Goal: Information Seeking & Learning: Find specific page/section

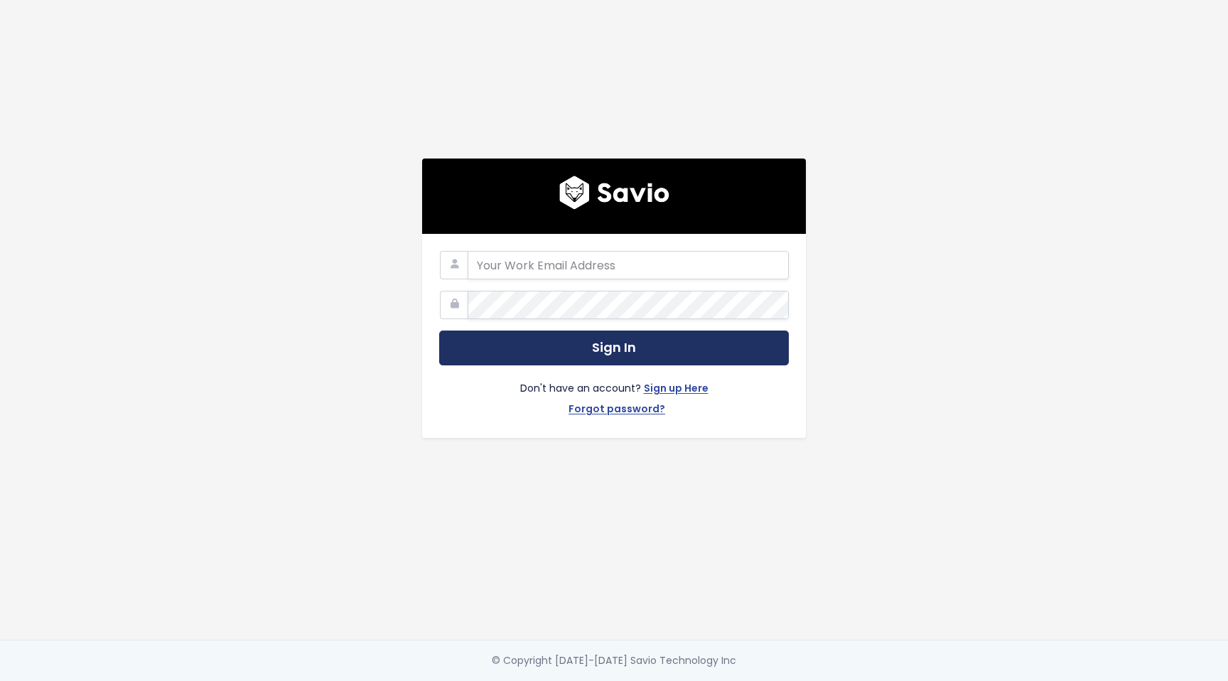
type input "hello@storypark.com"
click at [589, 345] on button "Sign In" at bounding box center [614, 347] width 350 height 35
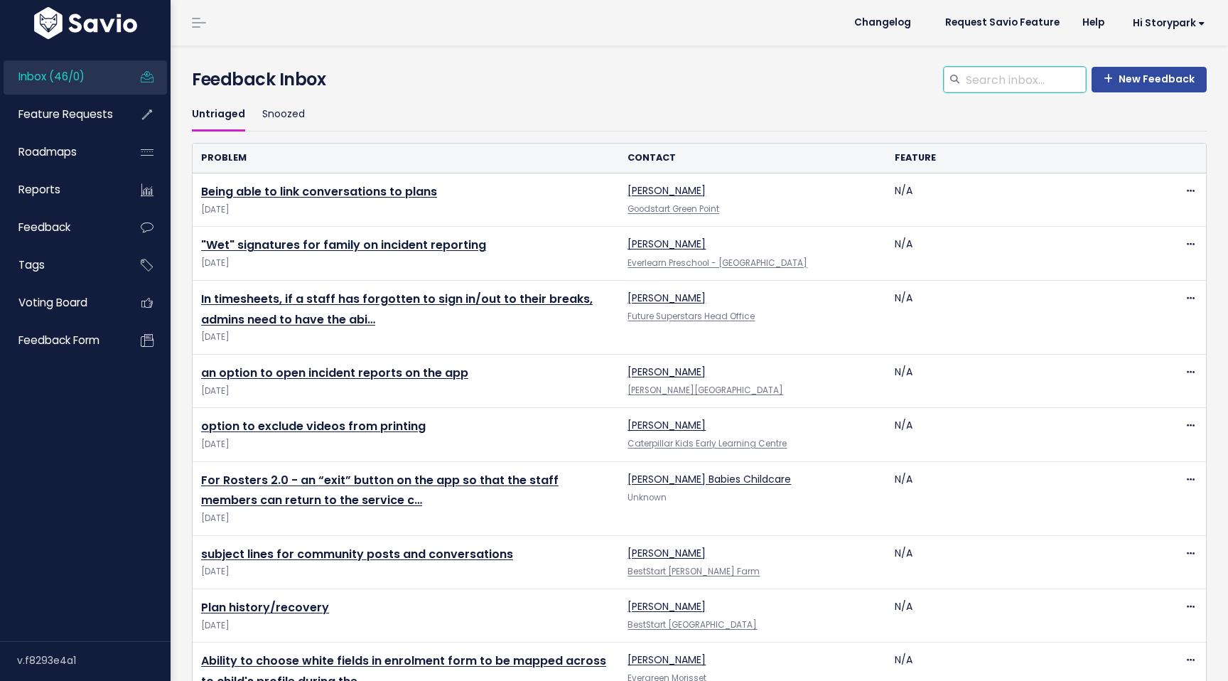
click at [994, 82] on input "search" at bounding box center [1025, 80] width 122 height 26
type input "bulk archiv"
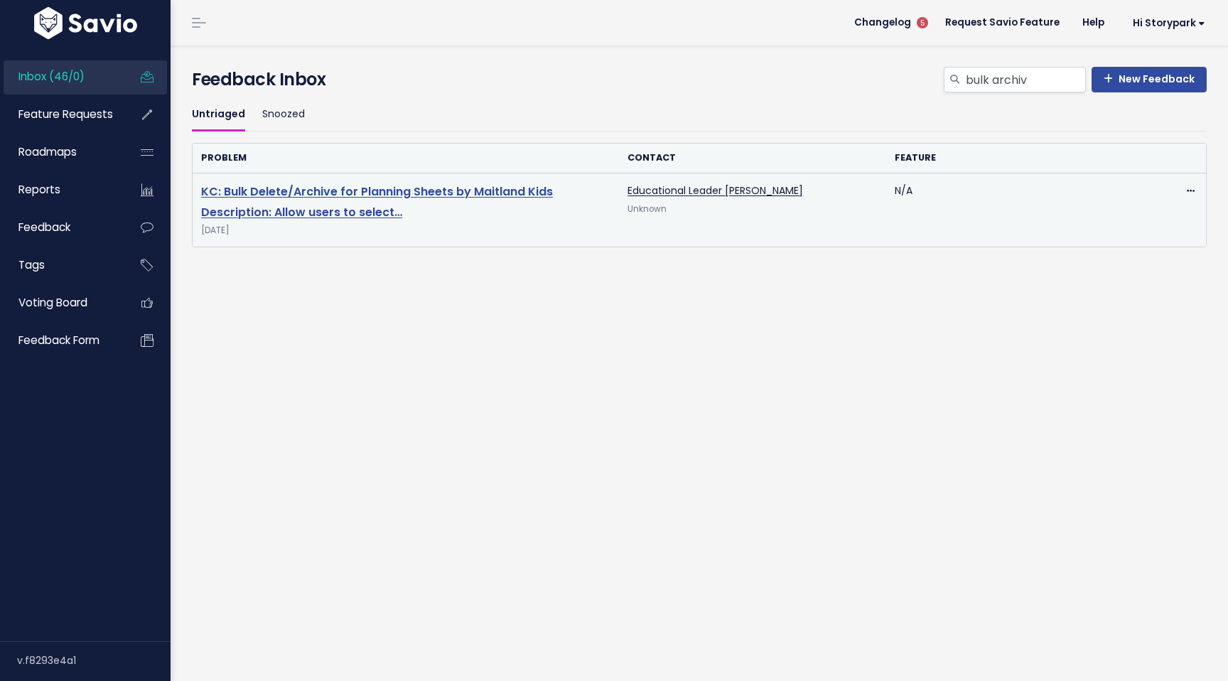
click at [464, 195] on link "KC: Bulk Delete/Archive for Planning Sheets by Maitland Kids Description: Allow…" at bounding box center [377, 201] width 352 height 37
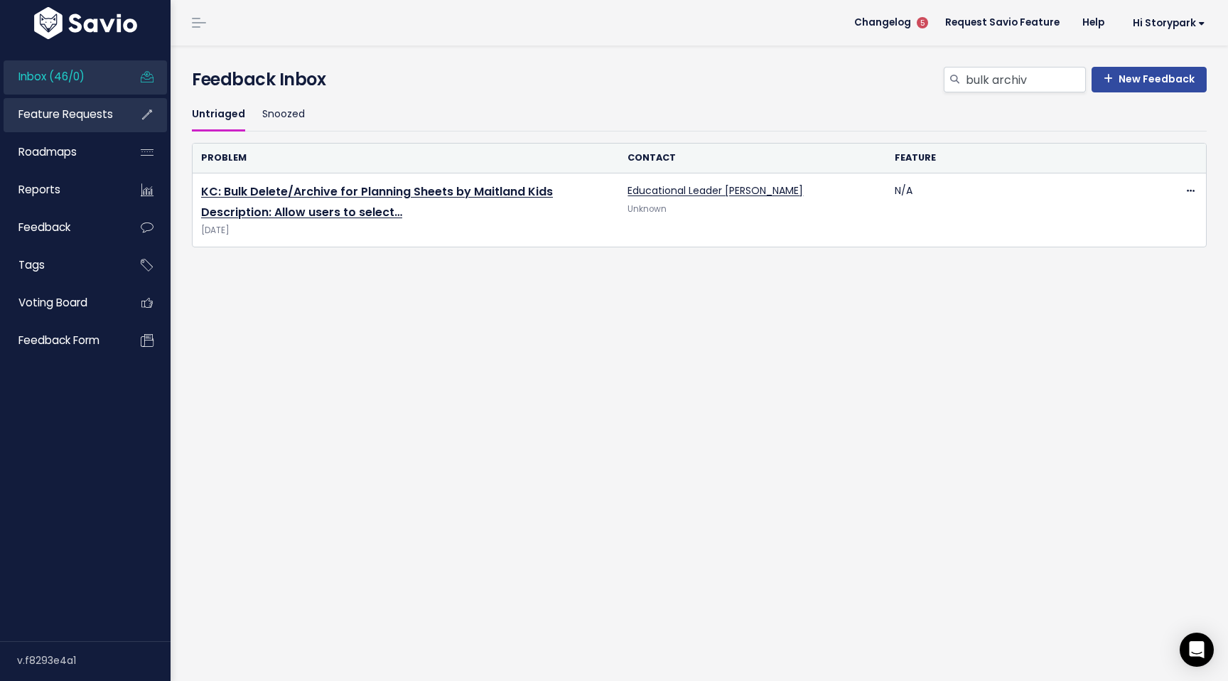
click at [84, 118] on span "Feature Requests" at bounding box center [65, 114] width 95 height 15
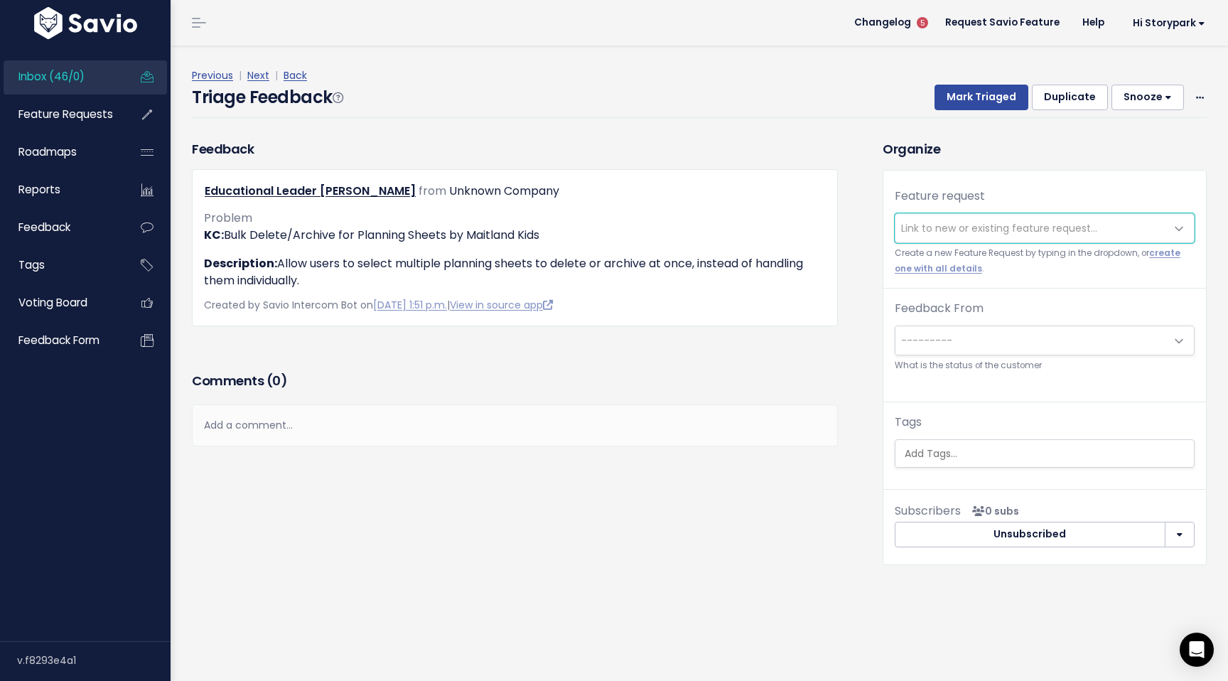
scroll to position [4, 0]
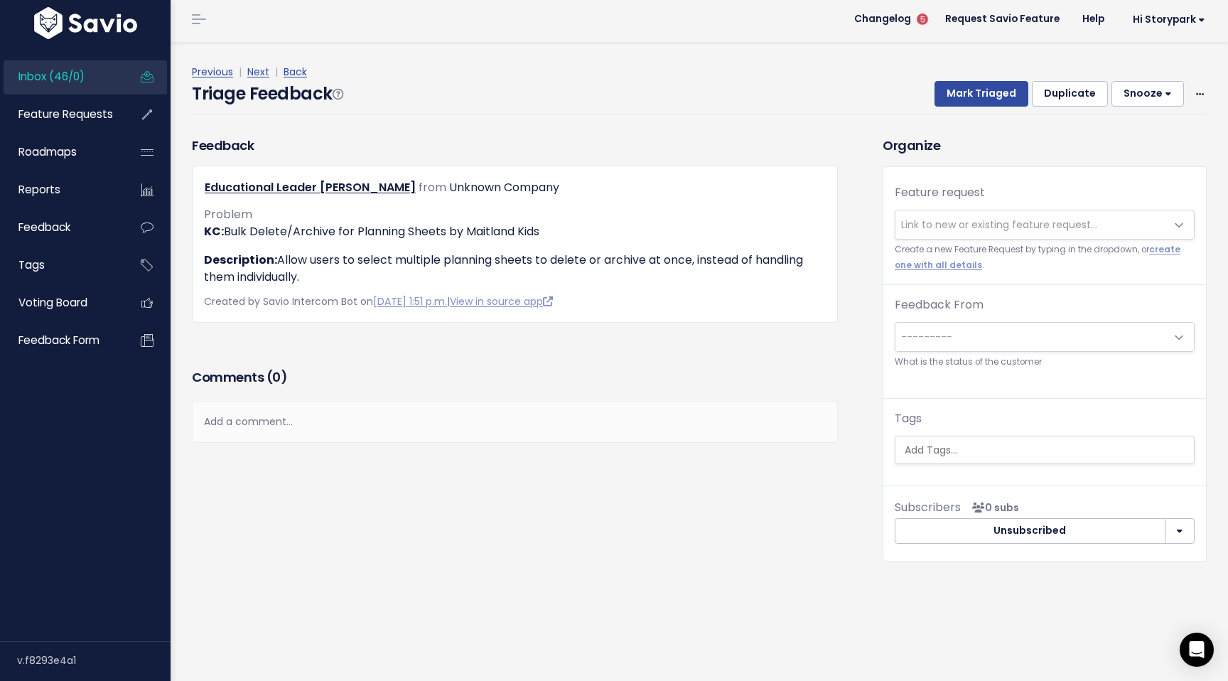
click at [515, 129] on div "Previous | Next | Back Triage Feedback Mark Triaged Duplicate [GEOGRAPHIC_DATA]…" at bounding box center [704, 89] width 1025 height 94
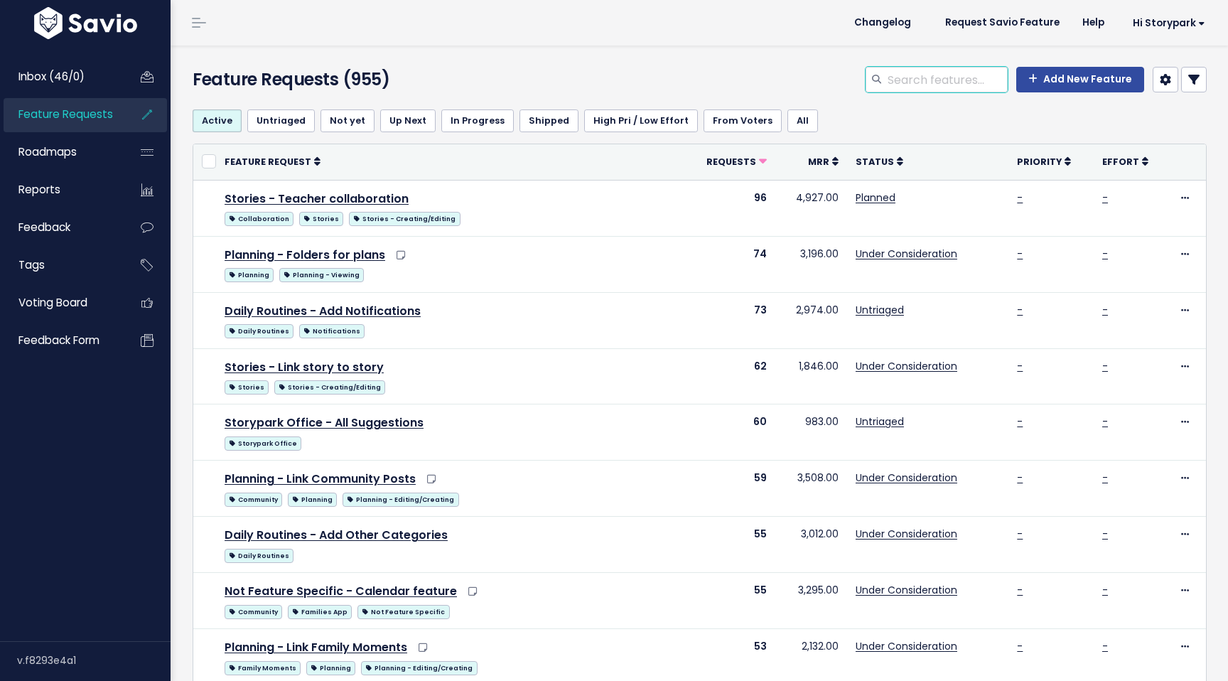
click at [912, 85] on input "search" at bounding box center [947, 80] width 122 height 26
type input "archiving"
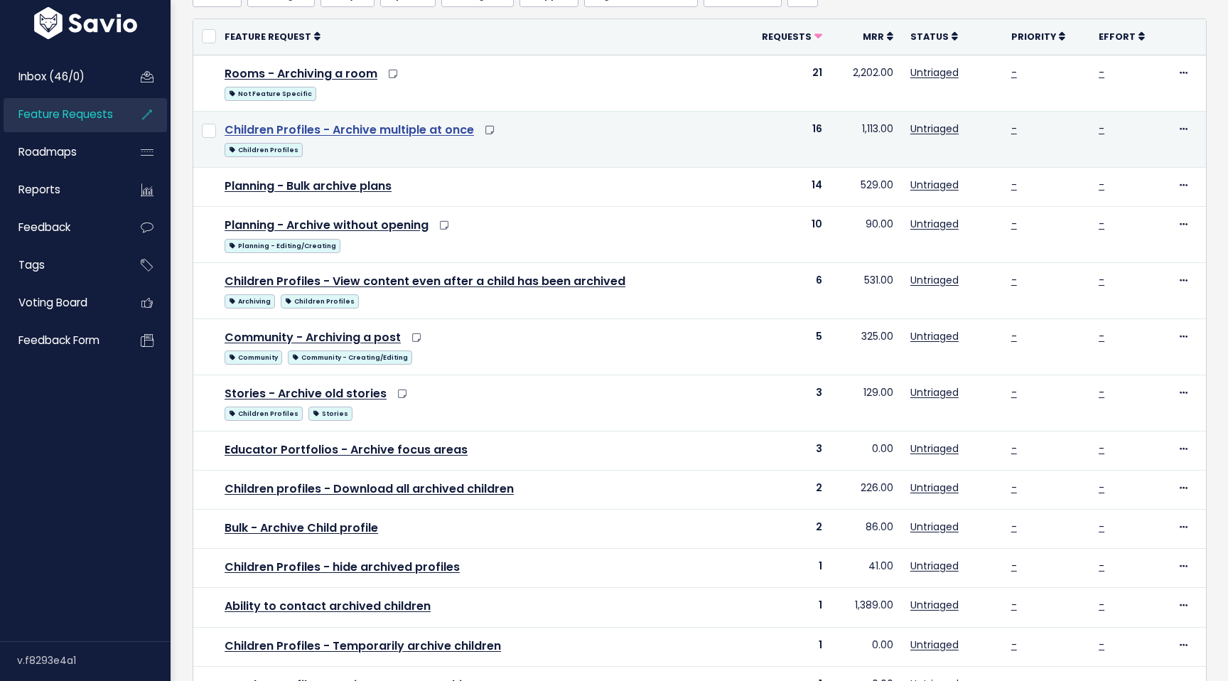
scroll to position [126, 0]
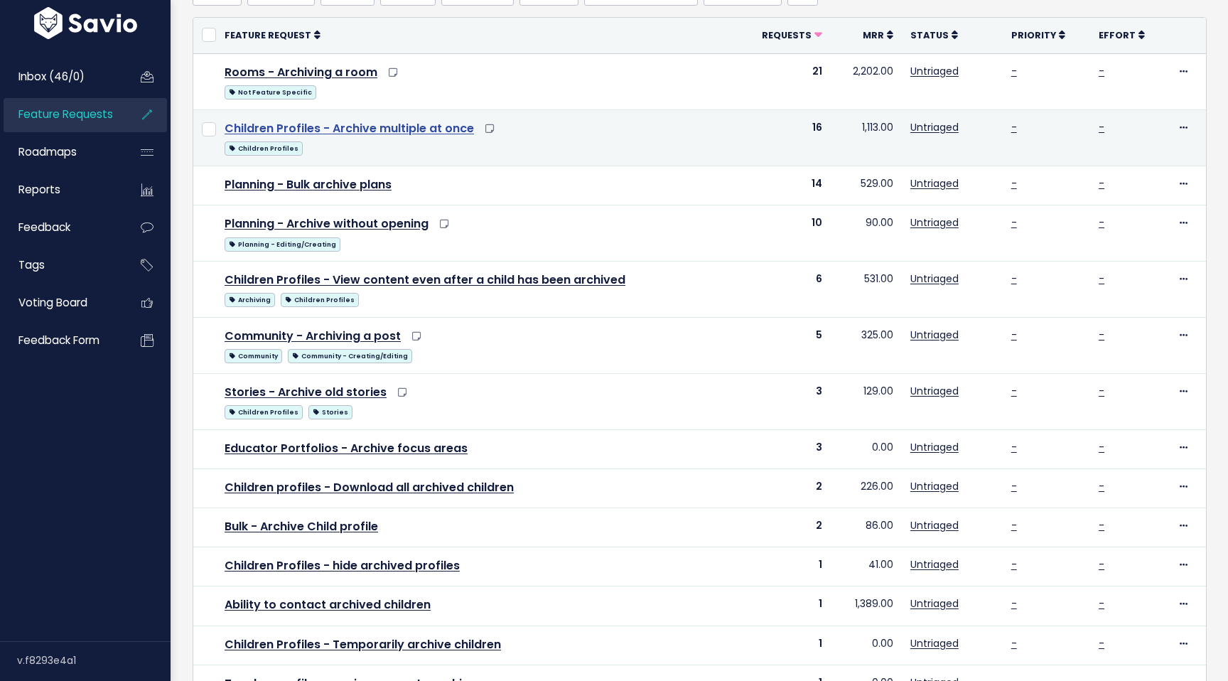
click at [426, 124] on link "Children Profiles - Archive multiple at once" at bounding box center [349, 128] width 249 height 16
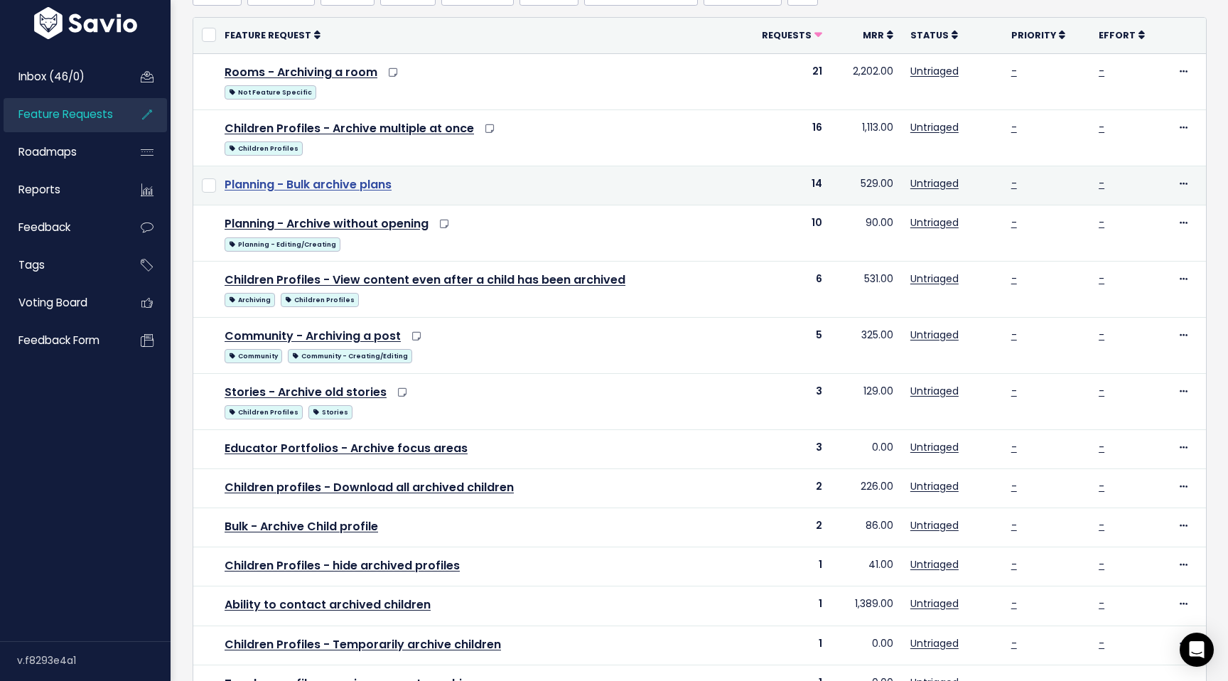
click at [357, 186] on link "Planning - Bulk archive plans" at bounding box center [308, 184] width 167 height 16
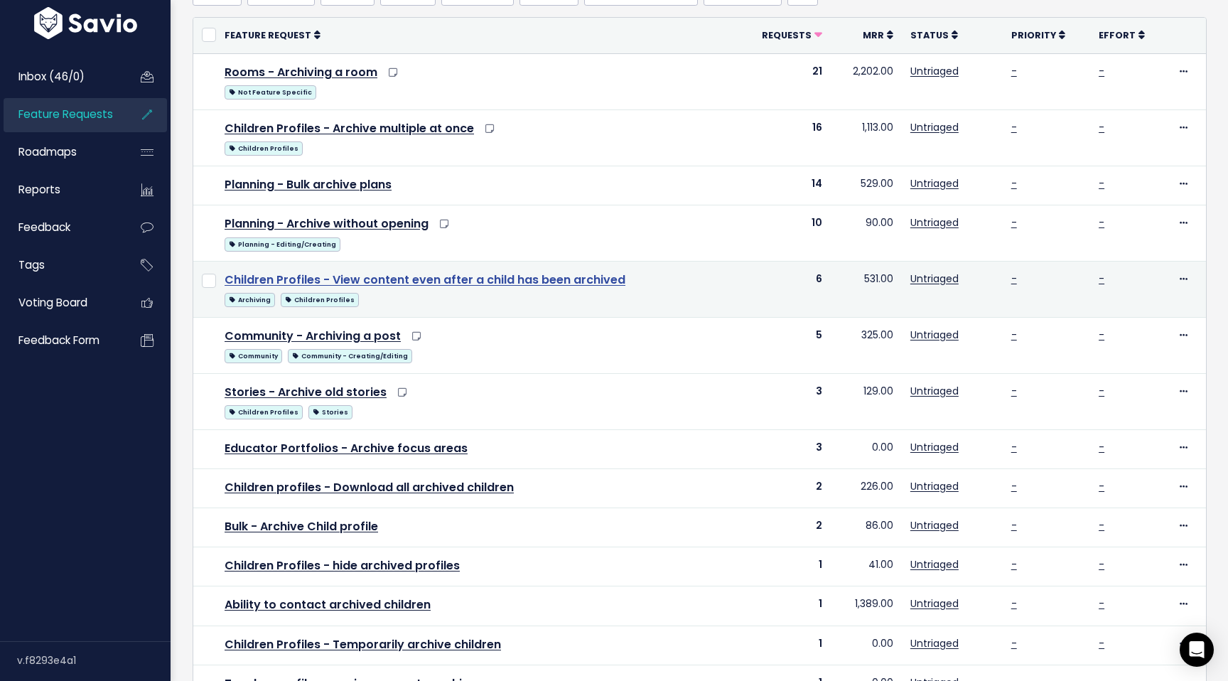
click at [398, 278] on link "Children Profiles - View content even after a child has been archived" at bounding box center [425, 279] width 401 height 16
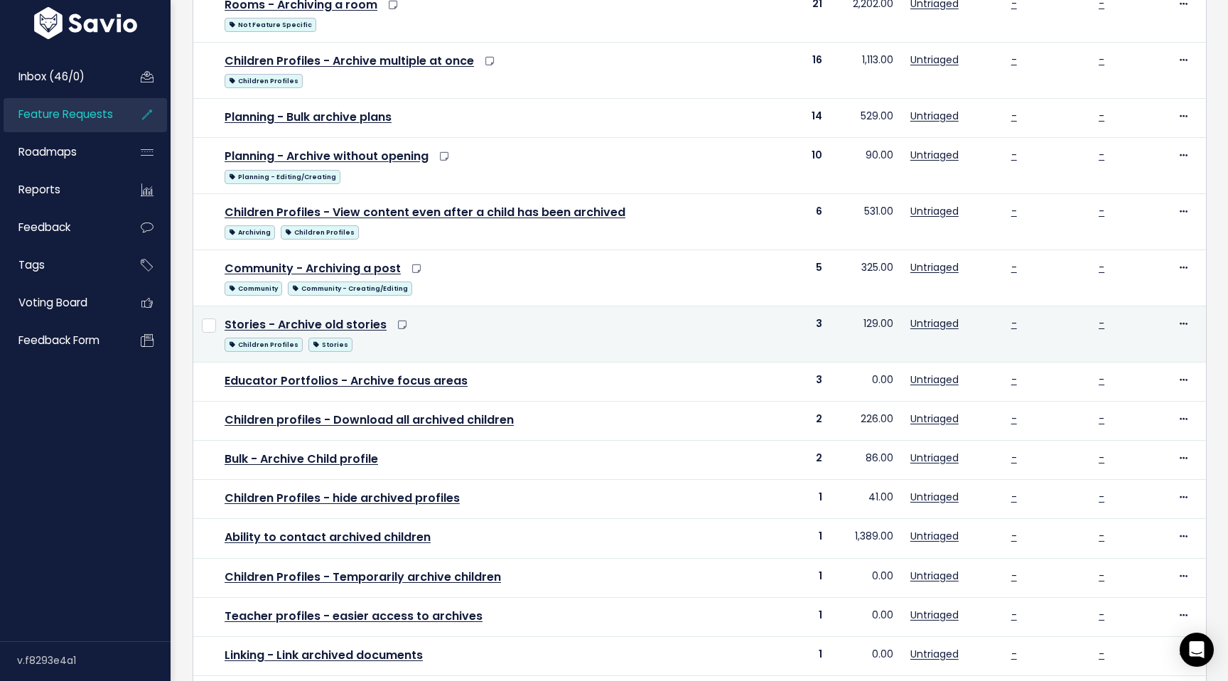
scroll to position [311, 0]
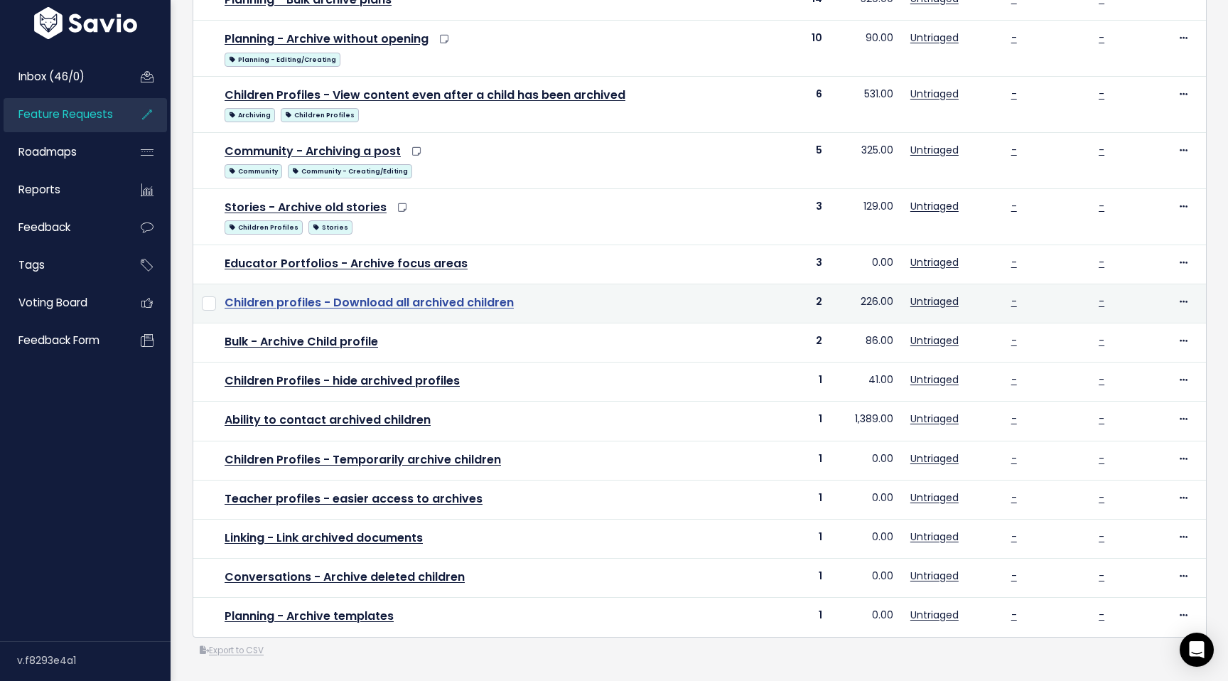
click at [406, 301] on link "Children profiles - Download all archived children" at bounding box center [369, 302] width 289 height 16
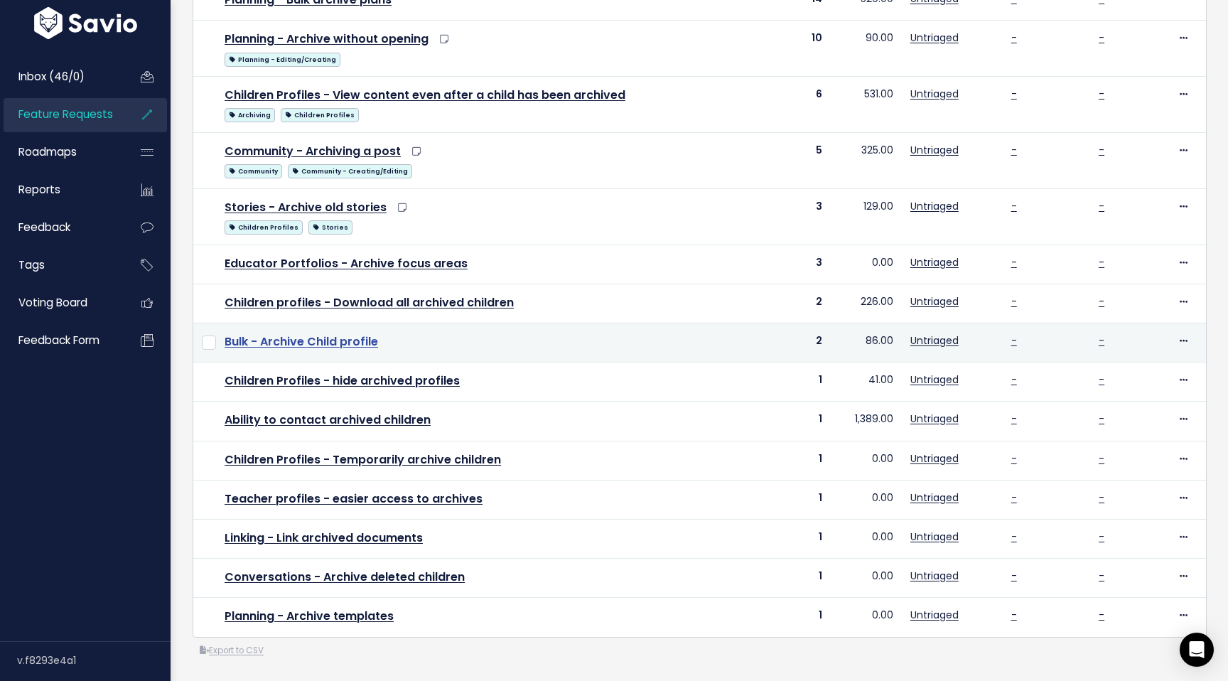
click at [337, 341] on link "Bulk - Archive Child profile" at bounding box center [301, 341] width 153 height 16
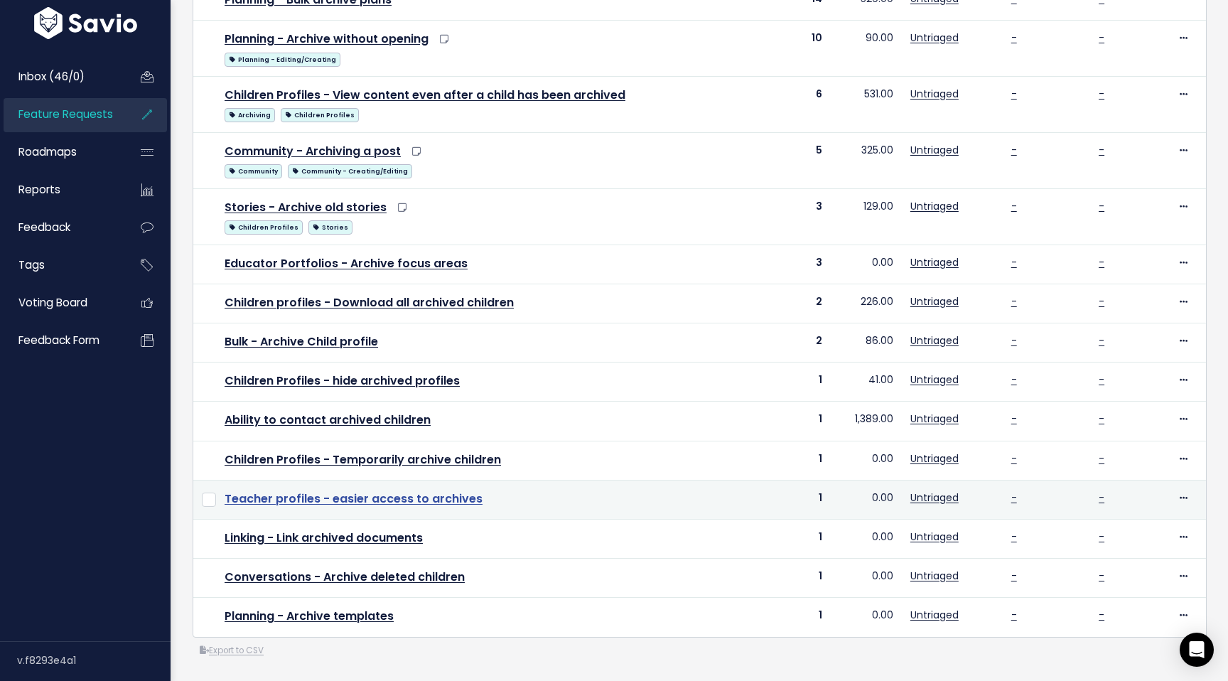
click at [443, 500] on link "Teacher profiles - easier access to archives" at bounding box center [354, 498] width 258 height 16
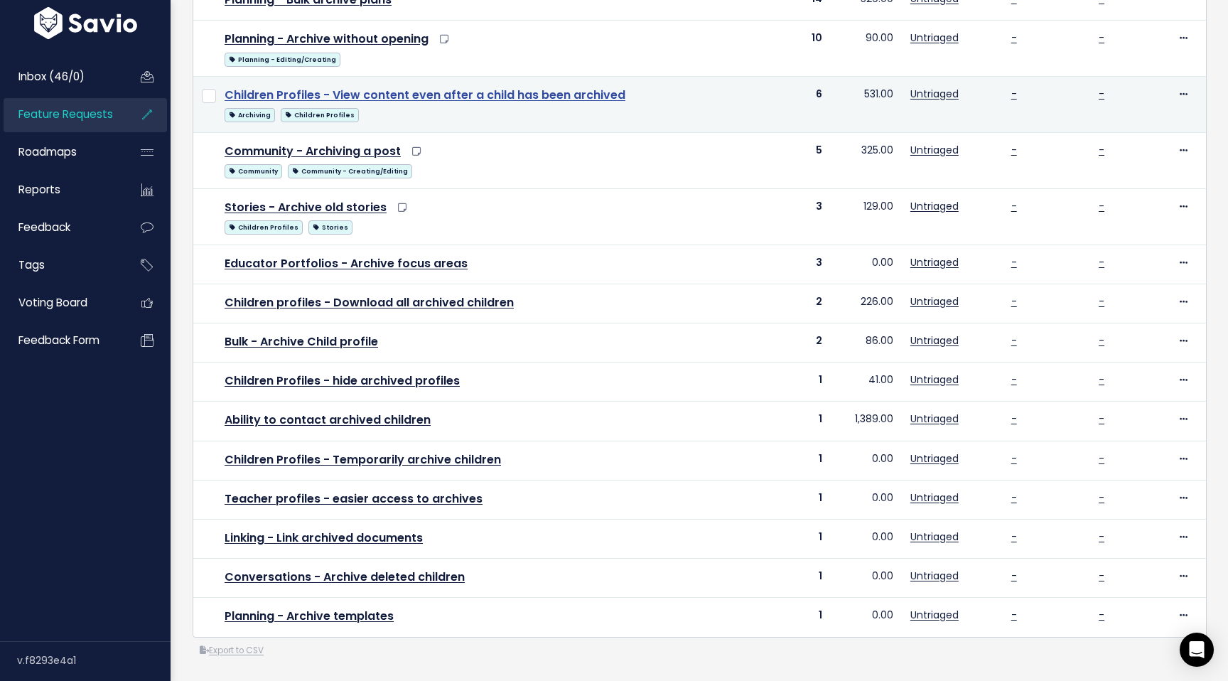
scroll to position [0, 0]
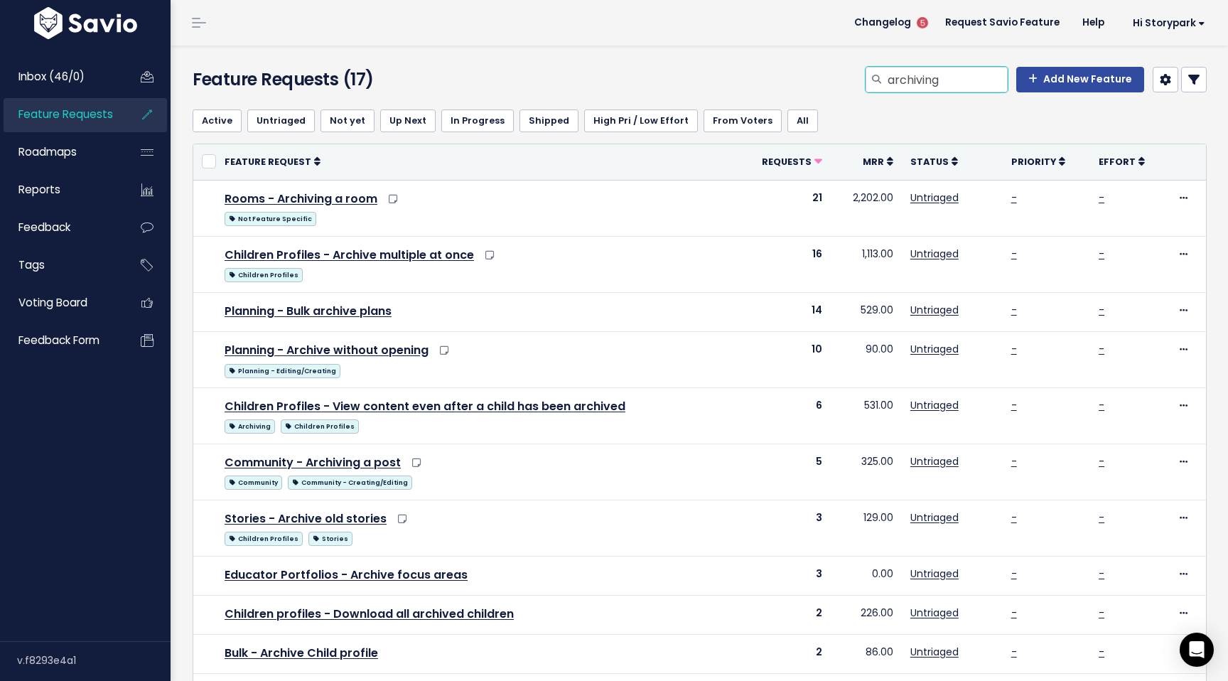
click at [932, 75] on input "archiving" at bounding box center [947, 80] width 122 height 26
type input "export"
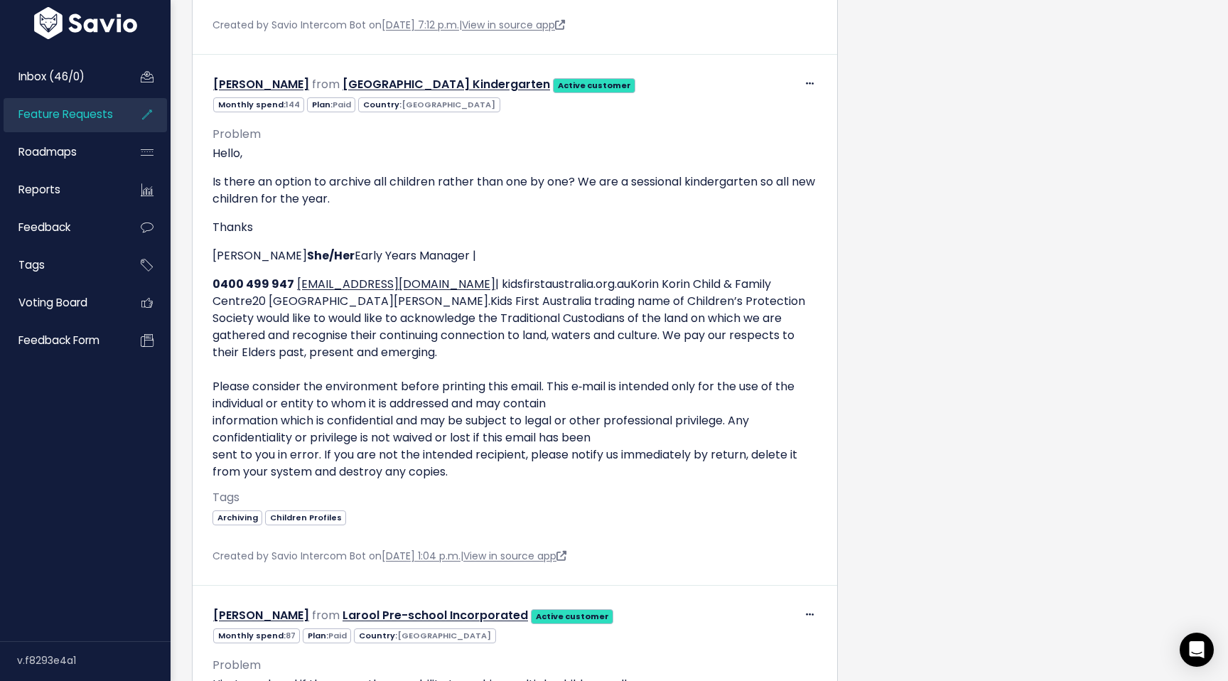
scroll to position [2339, 0]
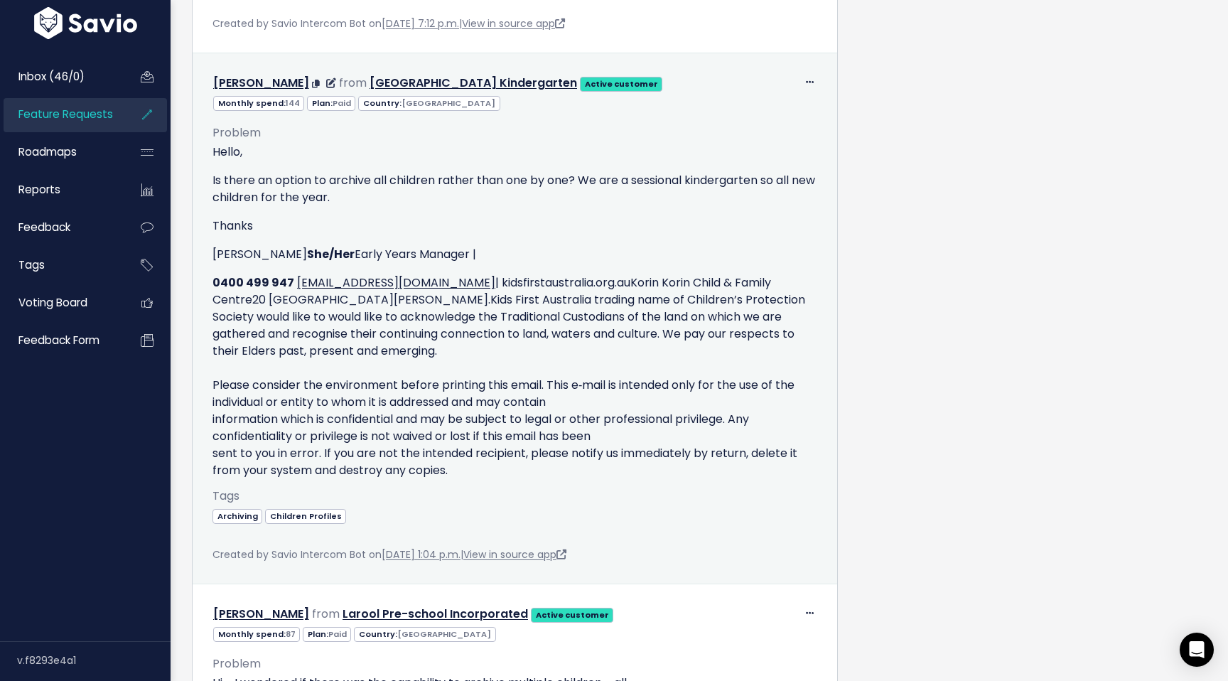
click at [567, 379] on p "0400 499 947 lrodriguez@kidsfirstaustralia.org.au | kidsfirstaustralia.org.auKo…" at bounding box center [514, 376] width 605 height 205
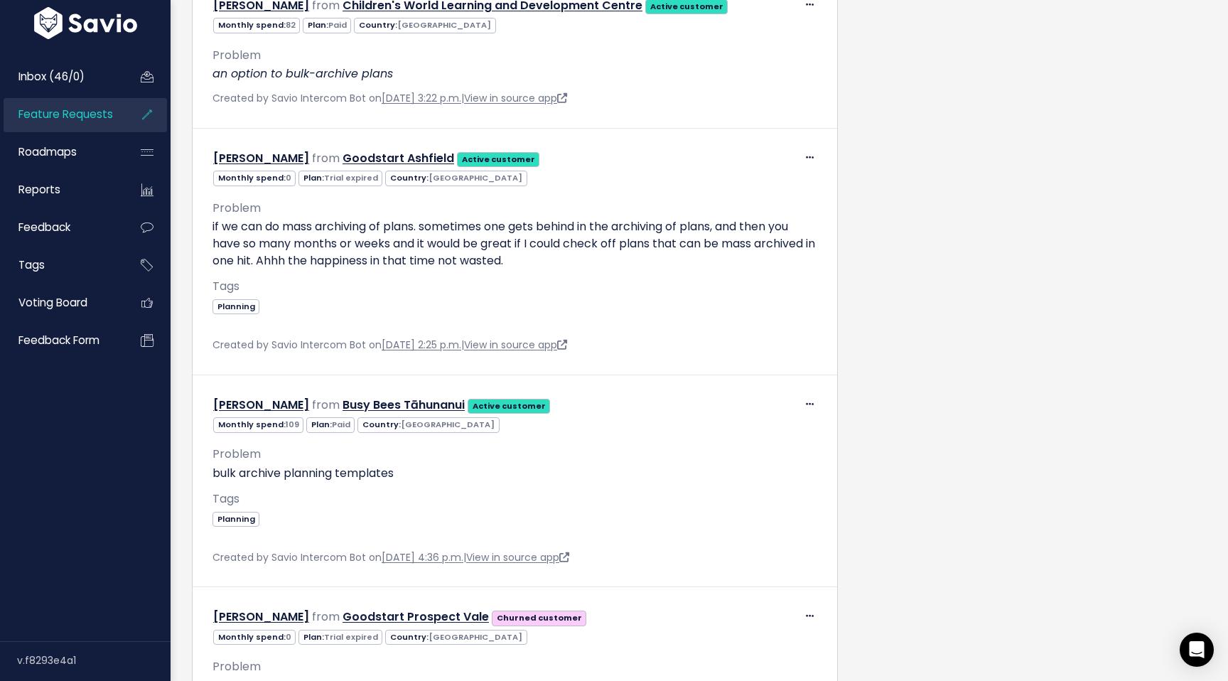
scroll to position [879, 0]
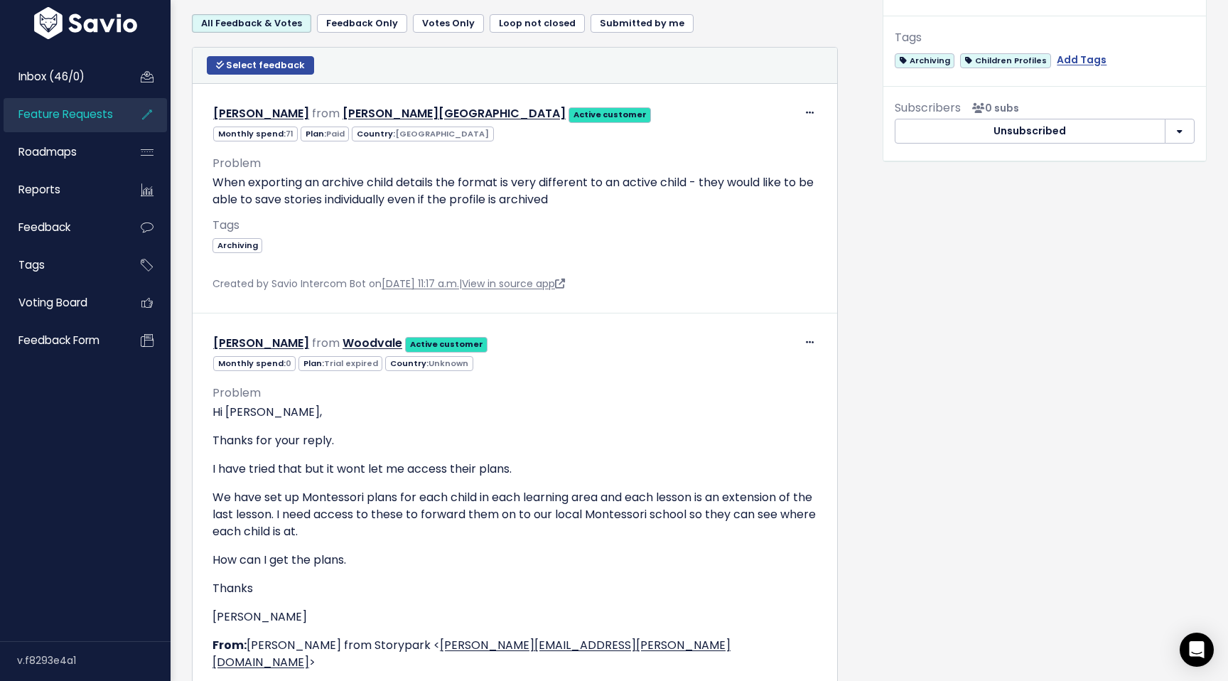
scroll to position [511, 0]
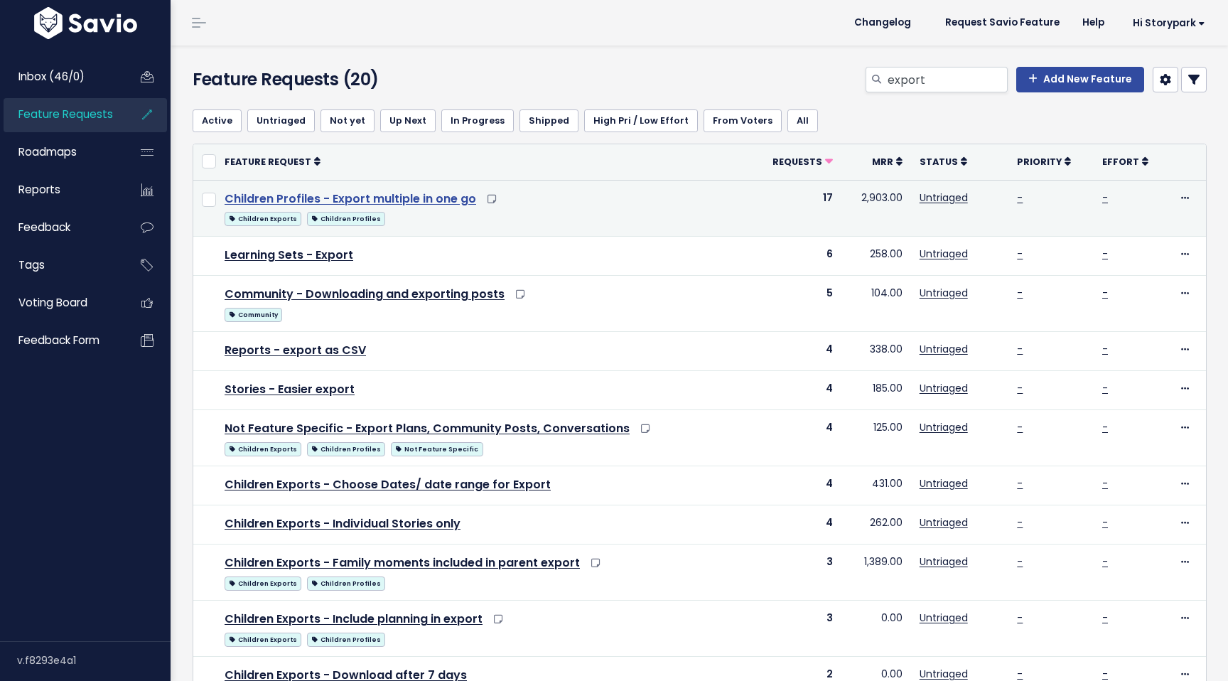
click at [441, 200] on link "Children Profiles - Export multiple in one go" at bounding box center [351, 198] width 252 height 16
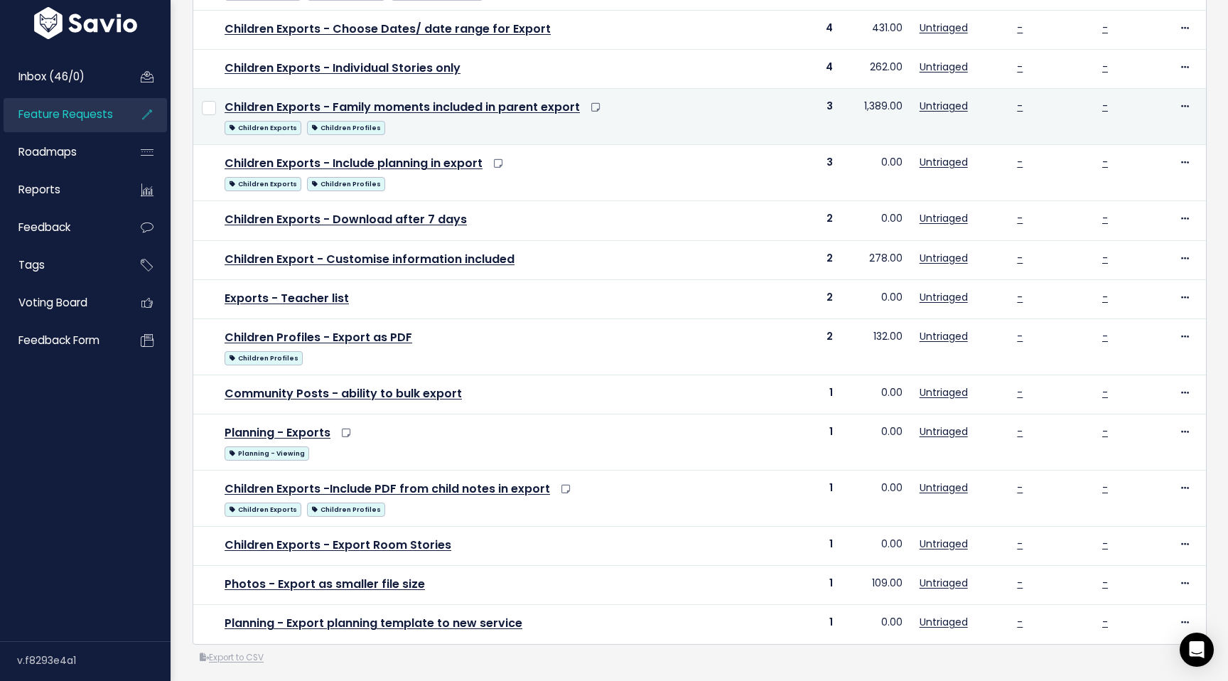
scroll to position [463, 0]
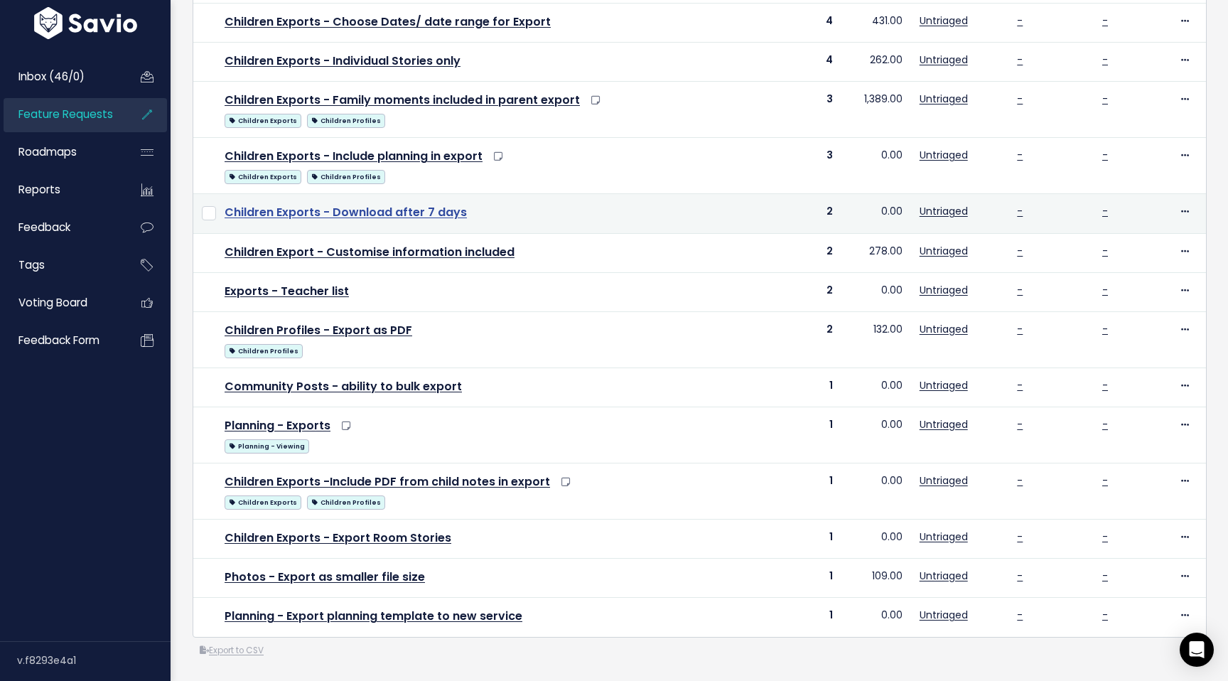
click at [417, 211] on link "Children Exports - Download after 7 days" at bounding box center [346, 212] width 242 height 16
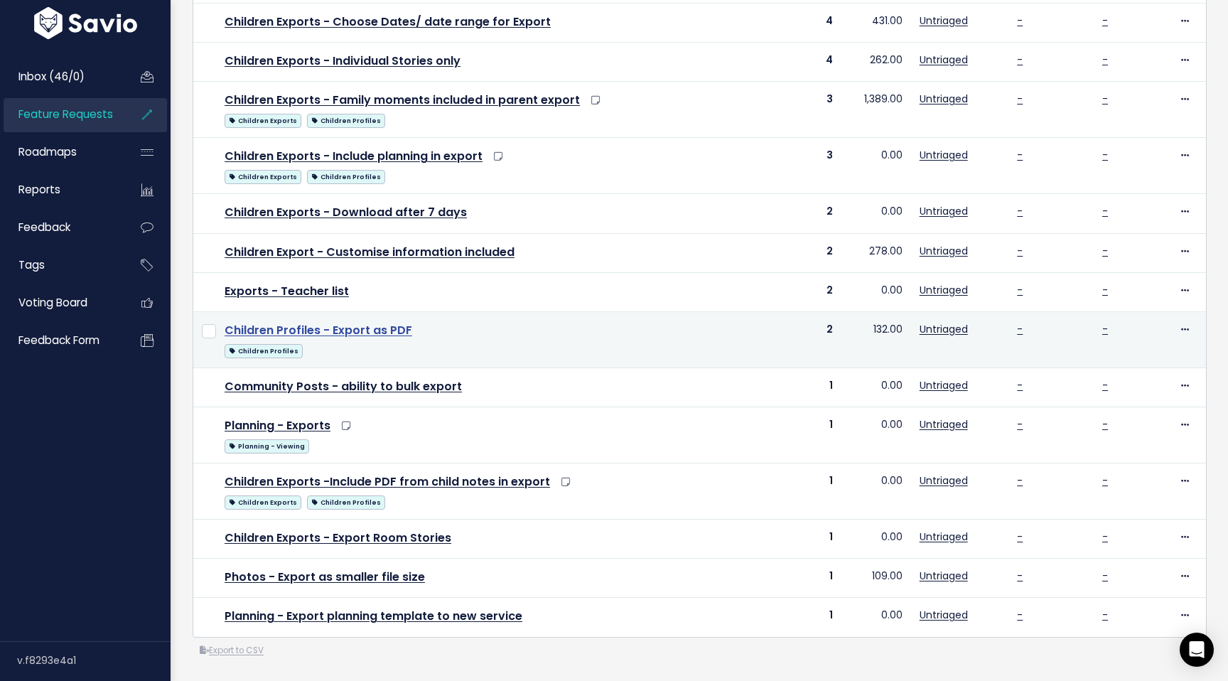
click at [374, 323] on link "Children Profiles - Export as PDF" at bounding box center [319, 330] width 188 height 16
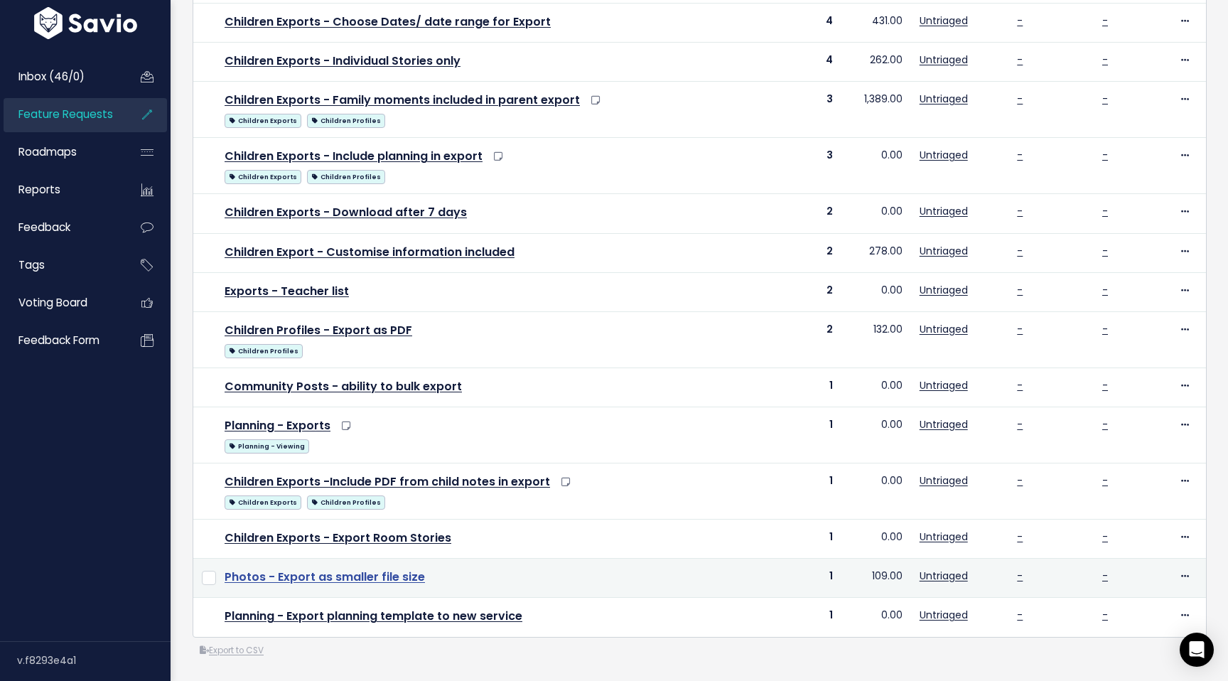
click at [394, 576] on link "Photos - Export as smaller file size" at bounding box center [325, 576] width 200 height 16
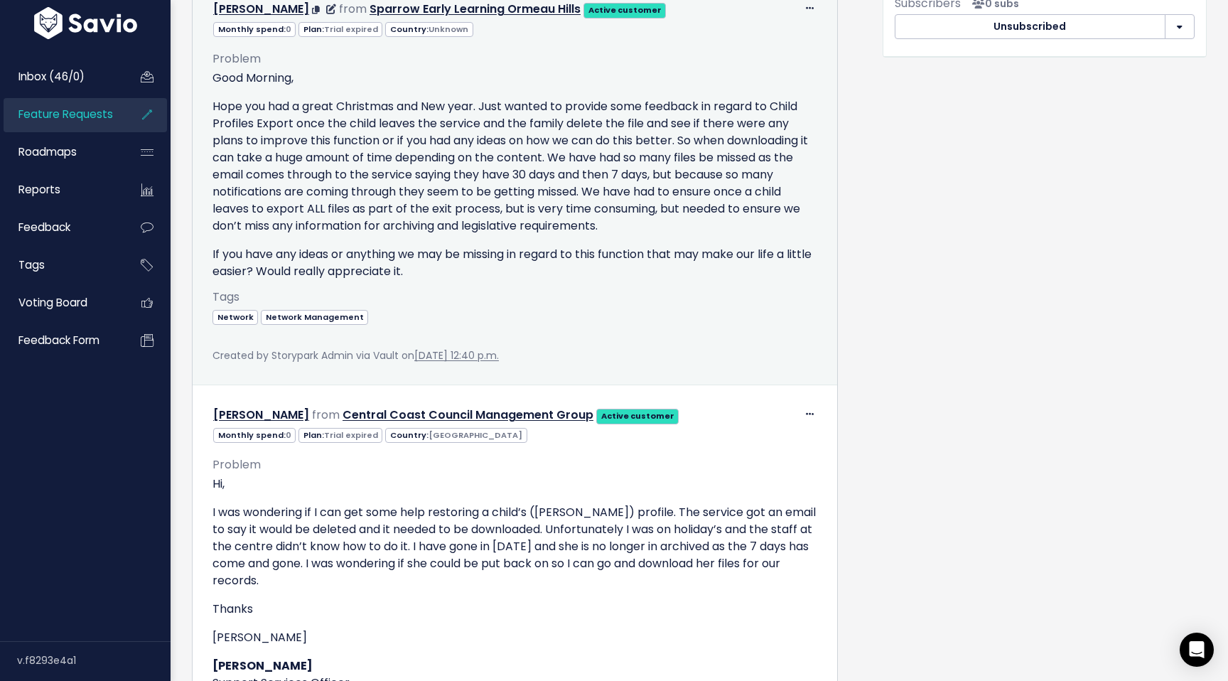
scroll to position [608, 0]
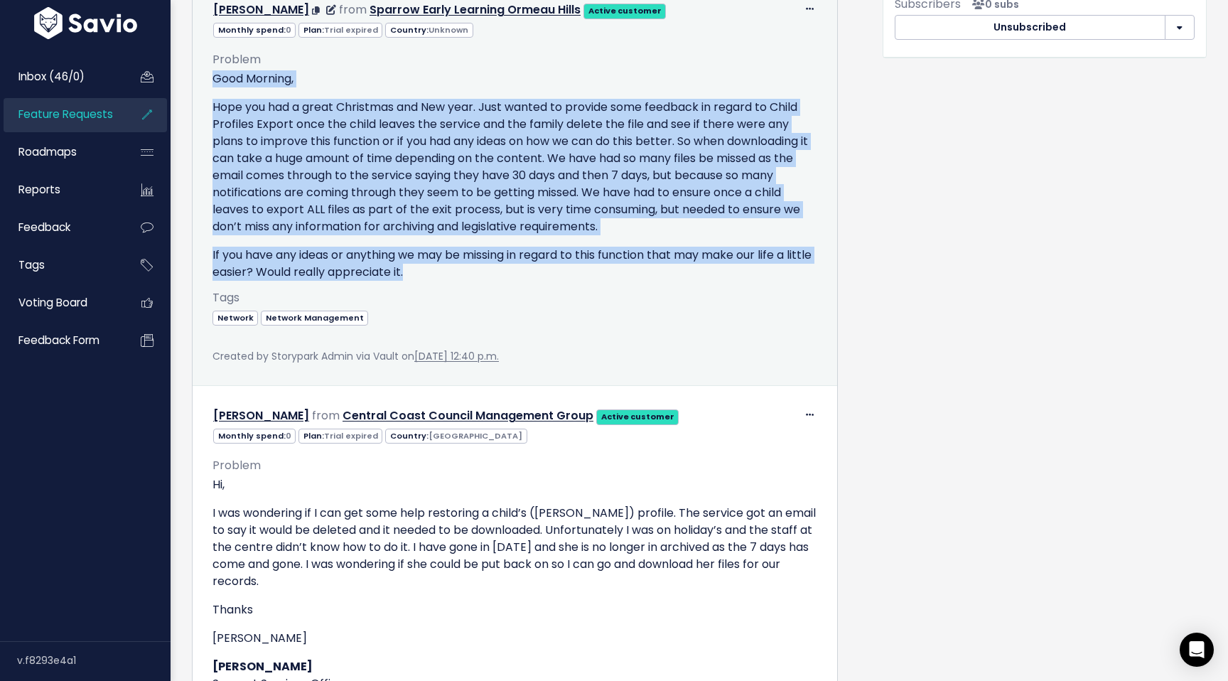
drag, startPoint x: 437, startPoint y: 275, endPoint x: 216, endPoint y: 77, distance: 296.4
click at [216, 77] on div "Good Morning, Hope you had a great Christmas and New year. Just wanted to provi…" at bounding box center [514, 175] width 605 height 210
copy div "Good Morning, Hope you had a great Christmas and New year. Just wanted to provi…"
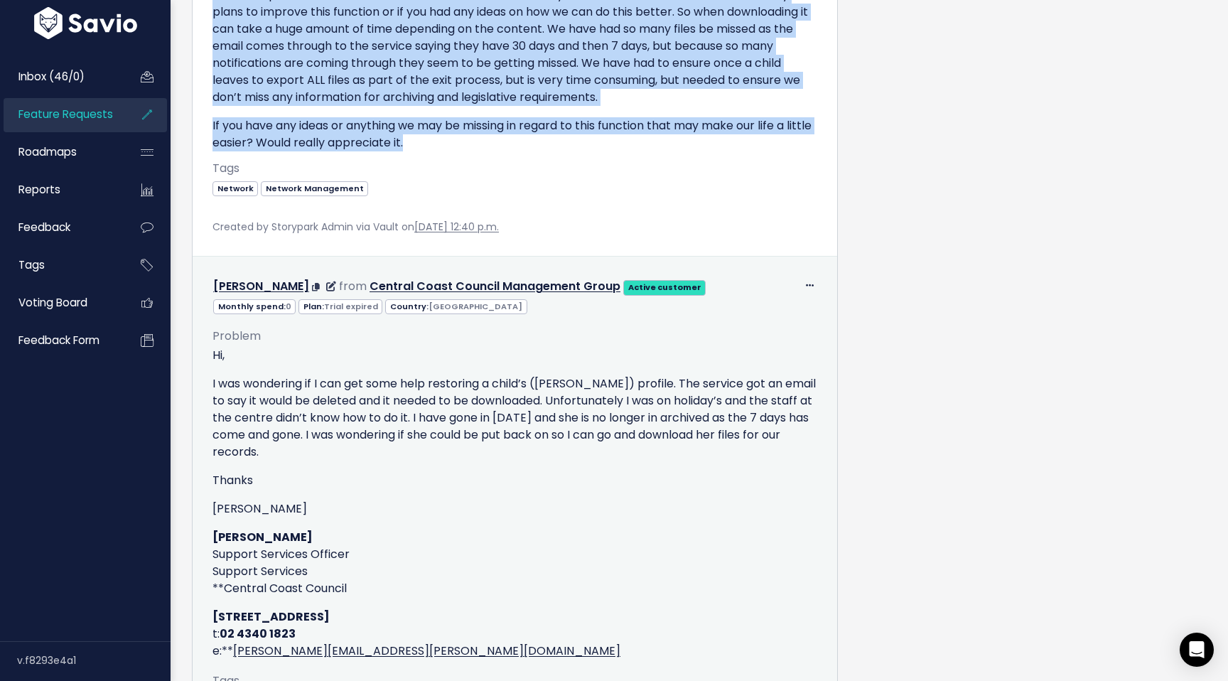
scroll to position [743, 0]
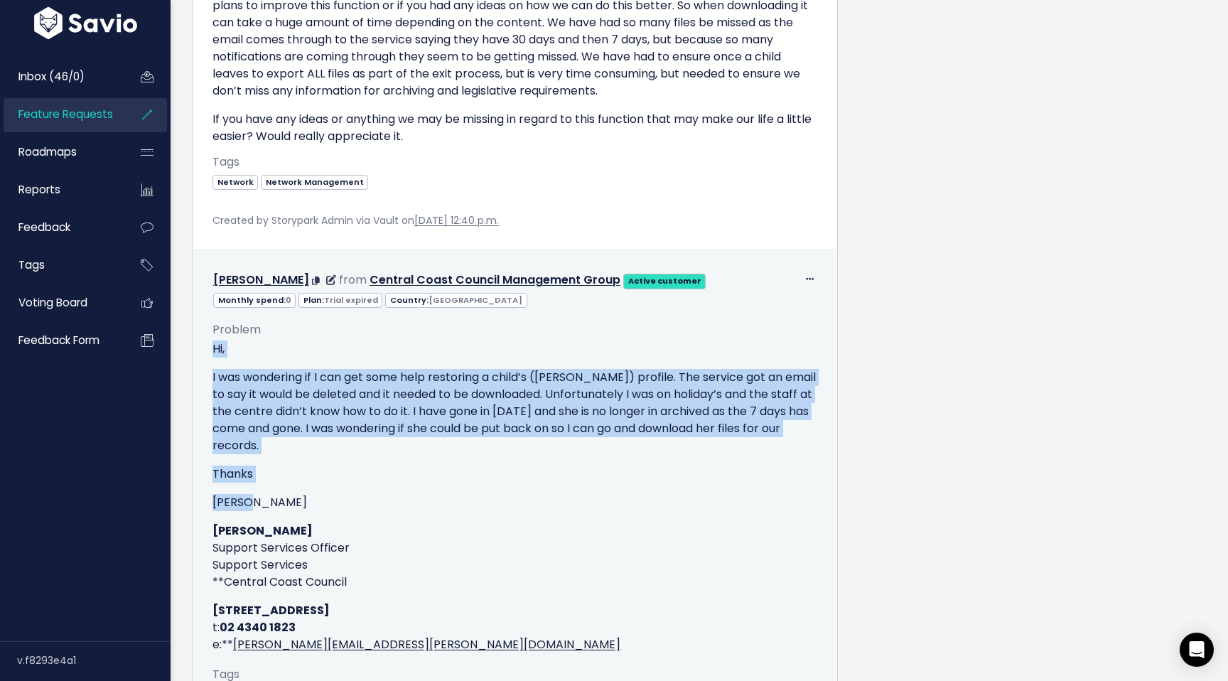
drag, startPoint x: 256, startPoint y: 504, endPoint x: 204, endPoint y: 347, distance: 165.4
click at [204, 347] on div "Problem Hi, I was wondering if I can get some help restoring a child’s (Evelyn …" at bounding box center [515, 524] width 626 height 433
copy div "Hi, I was wondering if I can get some help restoring a child’s (Evelyn Kelly) p…"
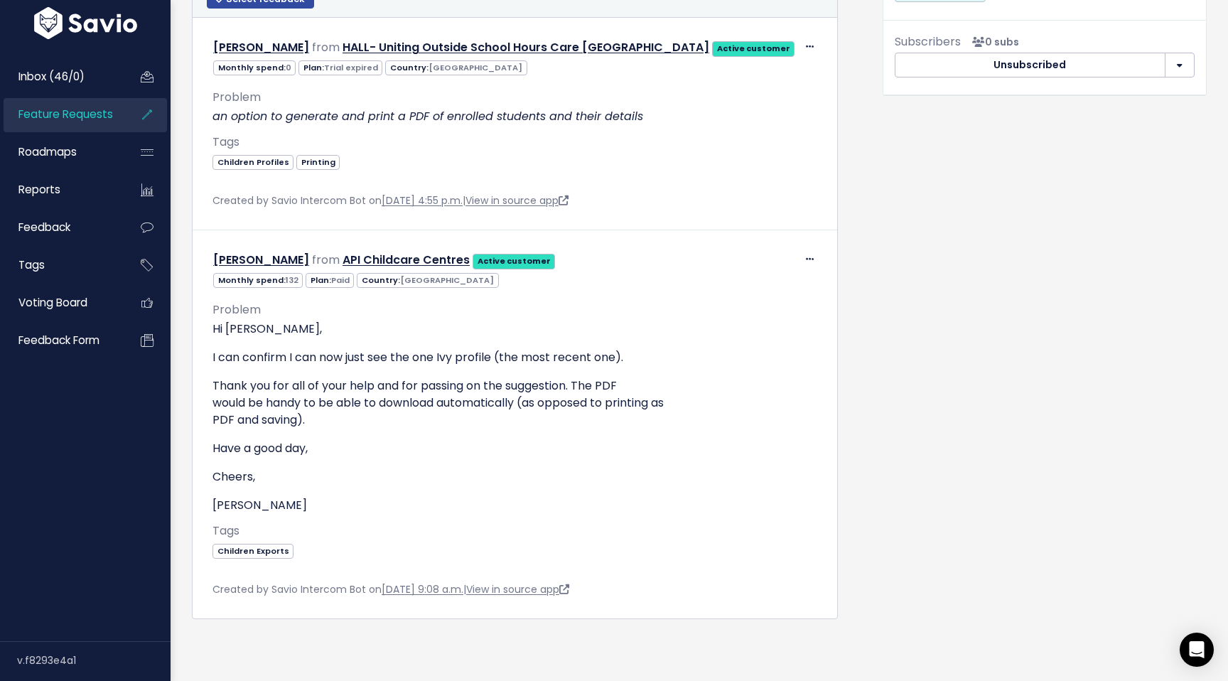
scroll to position [570, 0]
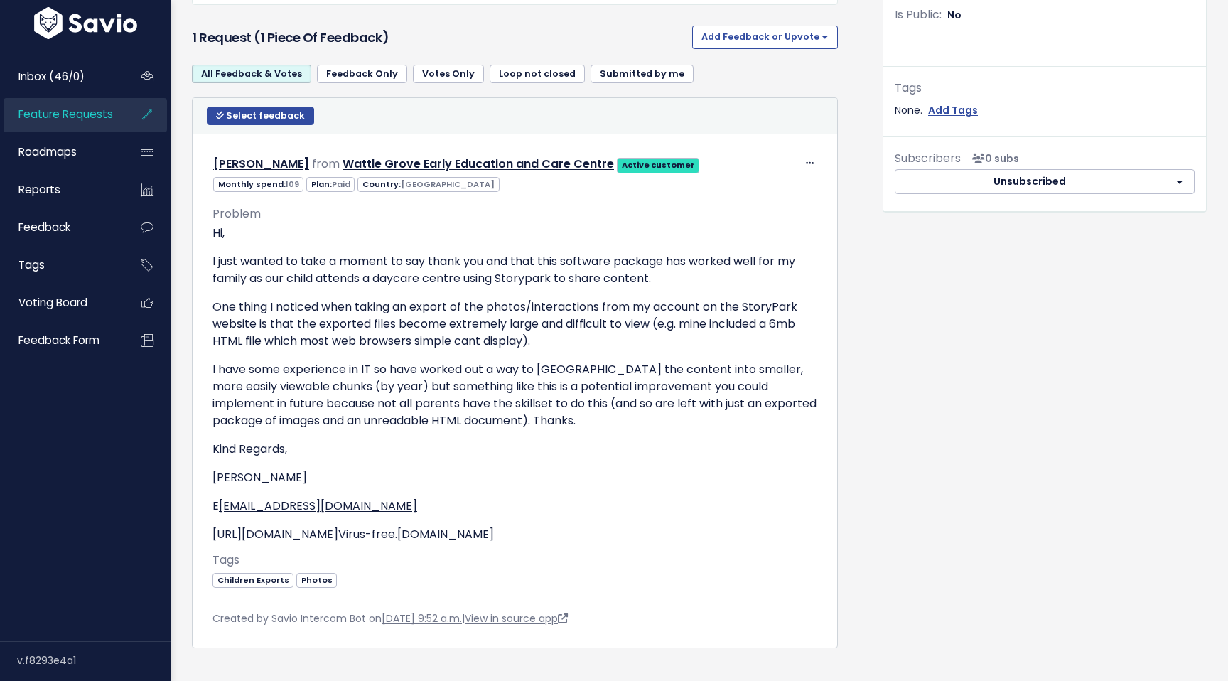
scroll to position [457, 0]
